Goal: Task Accomplishment & Management: Manage account settings

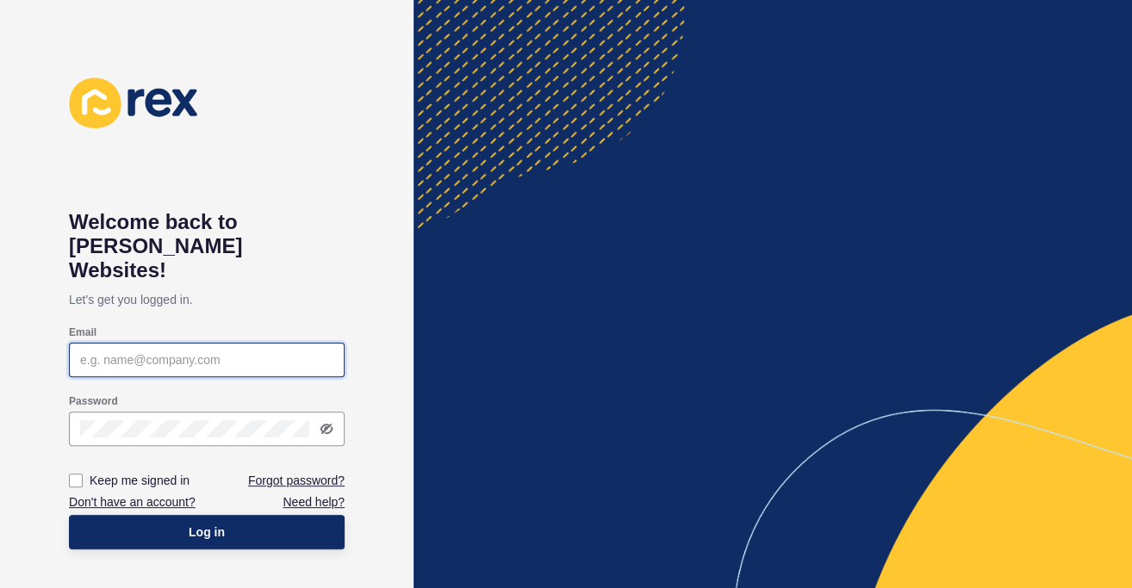
click at [275, 351] on input "Email" at bounding box center [206, 359] width 253 height 17
type input "[EMAIL_ADDRESS][DOMAIN_NAME]"
click at [332, 425] on icon at bounding box center [327, 429] width 10 height 9
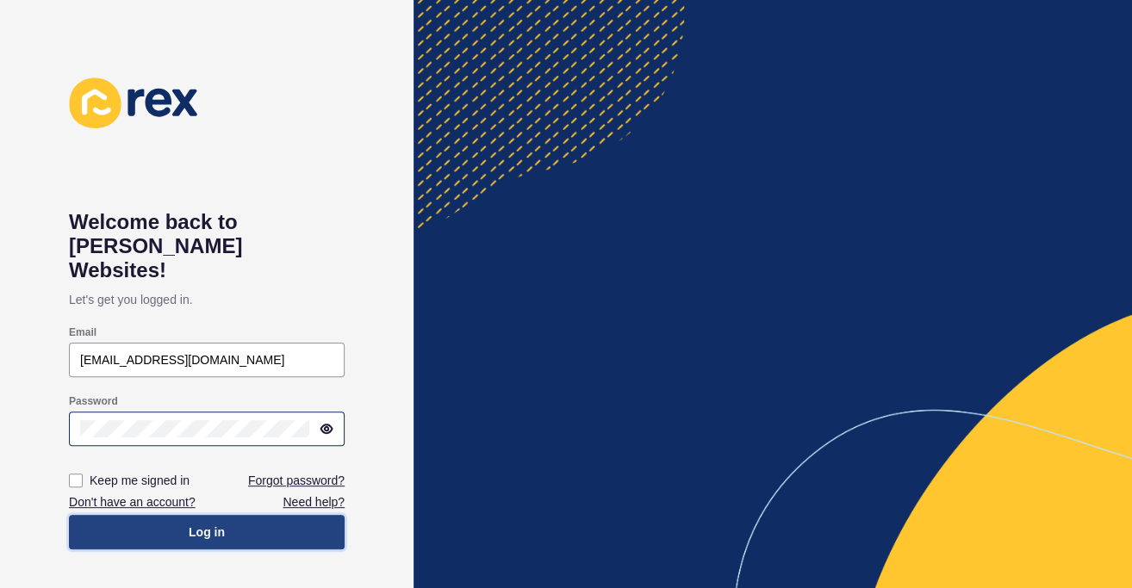
click at [254, 520] on button "Log in" at bounding box center [207, 532] width 276 height 34
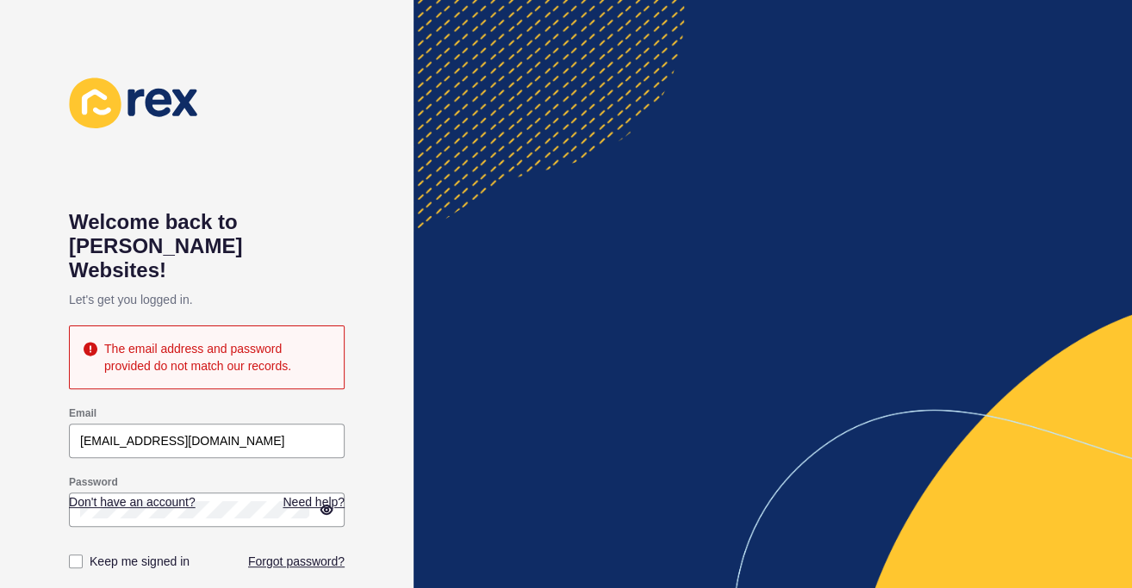
drag, startPoint x: 205, startPoint y: 469, endPoint x: 220, endPoint y: 468, distance: 15.5
click at [209, 474] on div "Password" at bounding box center [206, 501] width 279 height 55
click at [60, 473] on div "Welcome back to [PERSON_NAME] Websites! Let's get you logged in. The email addr…" at bounding box center [206, 294] width 413 height 588
click at [407, 401] on div "Welcome back to [PERSON_NAME] Websites! Let's get you logged in. The email addr…" at bounding box center [206, 294] width 413 height 588
click at [326, 503] on icon at bounding box center [327, 510] width 14 height 14
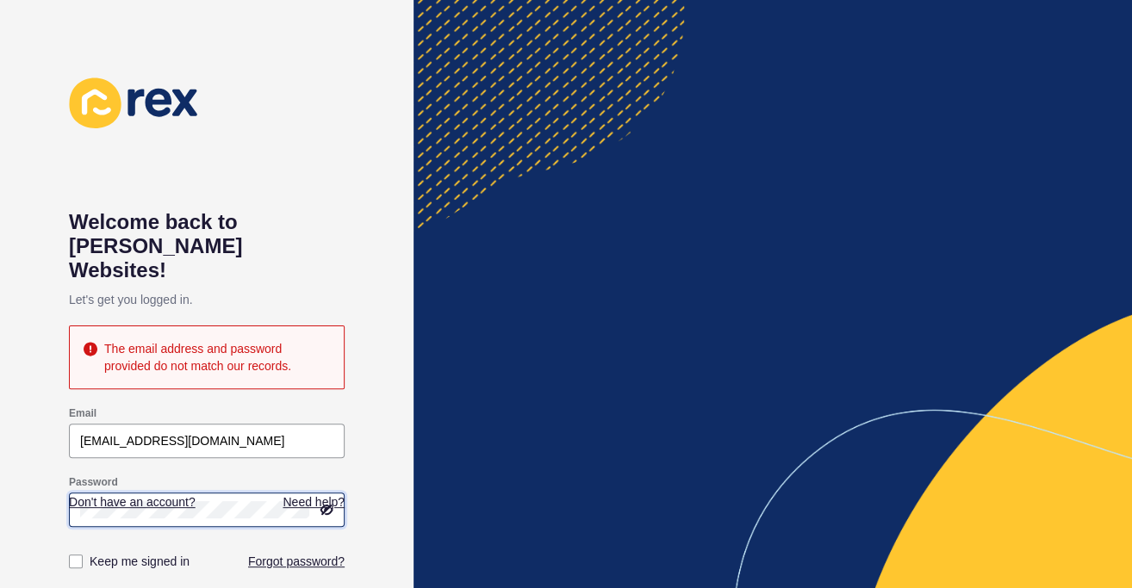
click at [35, 482] on div "Welcome back to [PERSON_NAME] Websites! Let's get you logged in. The email addr…" at bounding box center [206, 294] width 413 height 588
click at [332, 506] on icon at bounding box center [327, 510] width 10 height 9
click at [227, 493] on div at bounding box center [207, 510] width 276 height 34
drag, startPoint x: 227, startPoint y: 476, endPoint x: -100, endPoint y: 467, distance: 327.4
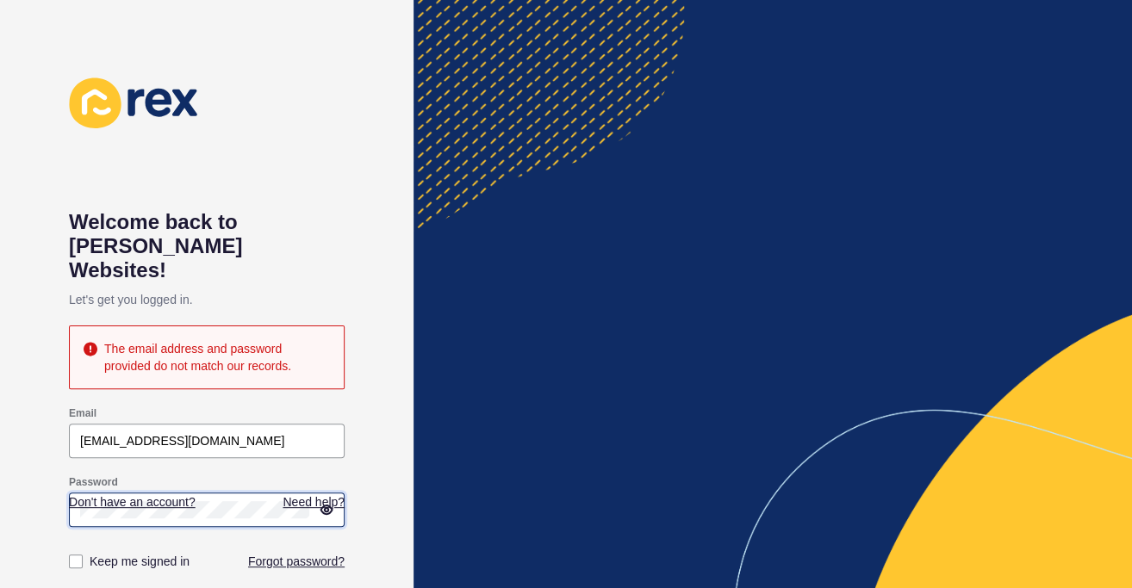
click at [0, 467] on html "Welcome back to [PERSON_NAME] Websites! Let's get you logged in. The email addr…" at bounding box center [566, 294] width 1132 height 588
click at [0, 502] on html "Welcome back to [PERSON_NAME] Websites! Let's get you logged in. The email addr…" at bounding box center [566, 294] width 1132 height 588
click at [327, 503] on icon at bounding box center [327, 510] width 14 height 14
click at [8, 485] on div "Welcome back to [PERSON_NAME] Websites! Let's get you logged in. The email addr…" at bounding box center [206, 294] width 413 height 588
click at [321, 506] on icon at bounding box center [325, 510] width 9 height 8
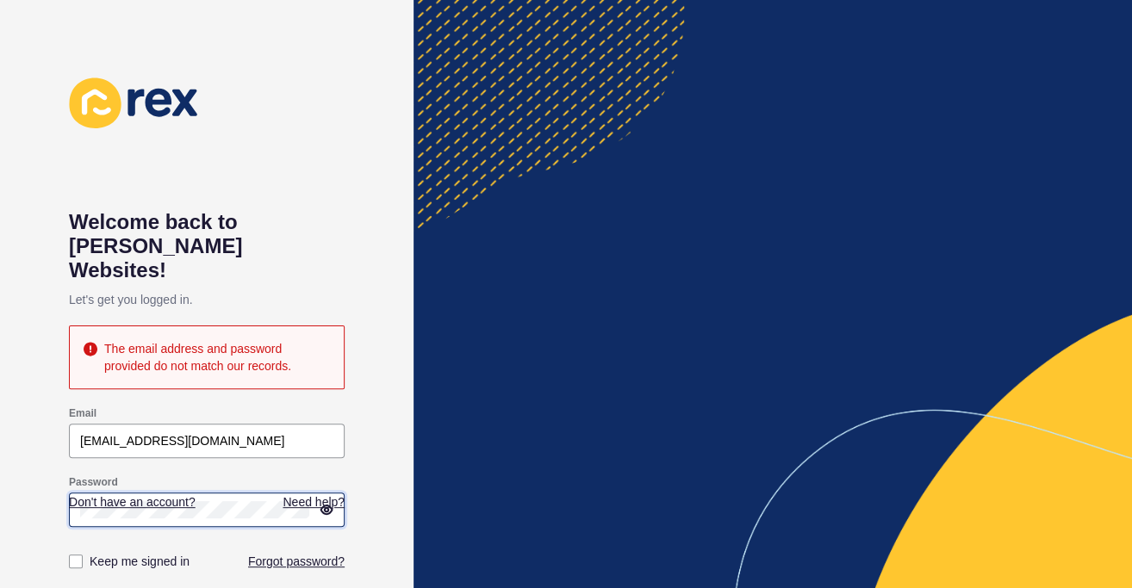
click at [11, 467] on div "Welcome back to [PERSON_NAME] Websites! Let's get you logged in. The email addr…" at bounding box center [206, 294] width 413 height 588
click at [392, 416] on div "Welcome back to [PERSON_NAME] Websites! Let's get you logged in. The email addr…" at bounding box center [206, 294] width 413 height 588
